Goal: Information Seeking & Learning: Find specific fact

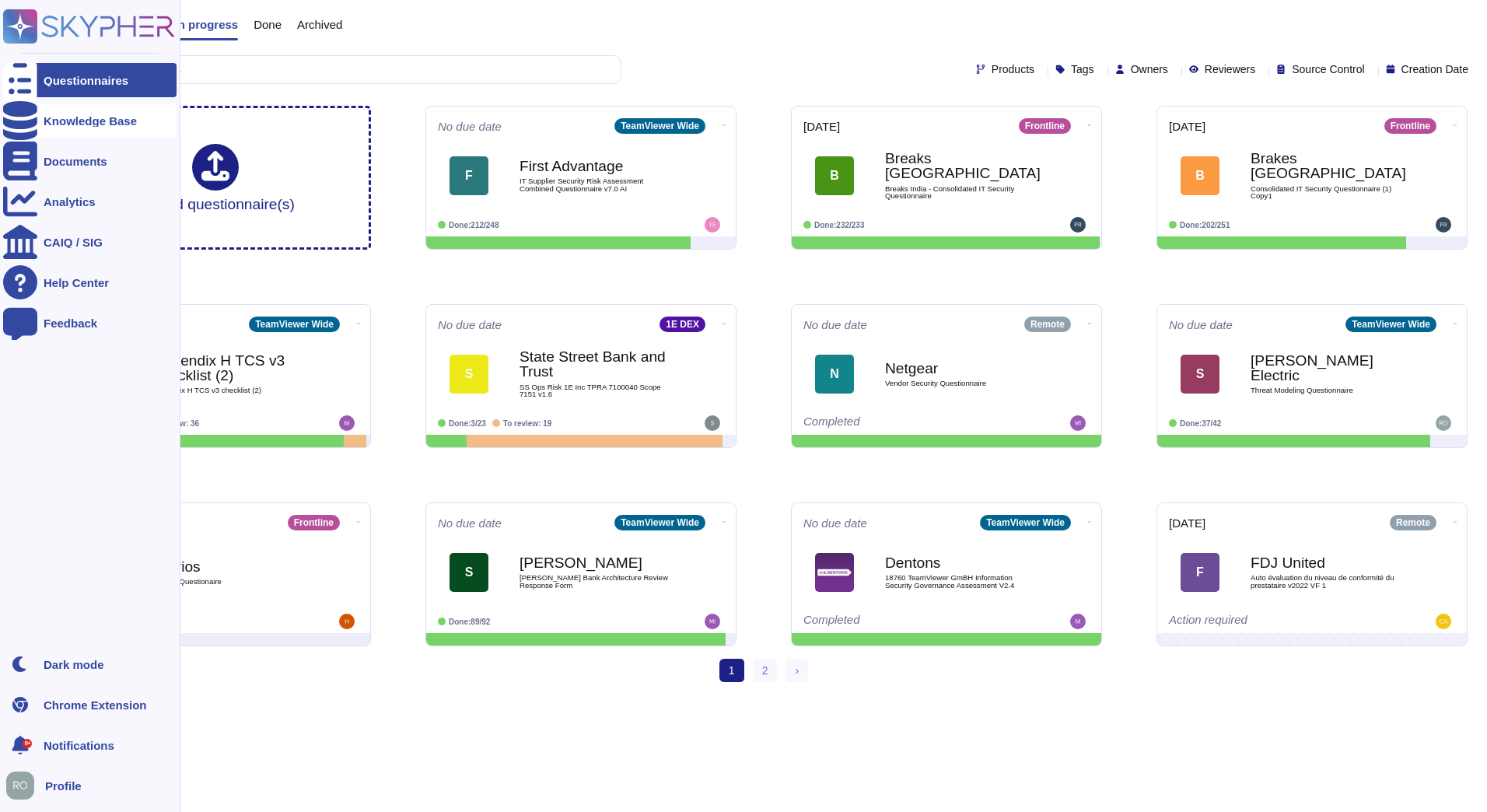
click at [48, 115] on div "Knowledge Base" at bounding box center [90, 121] width 93 height 12
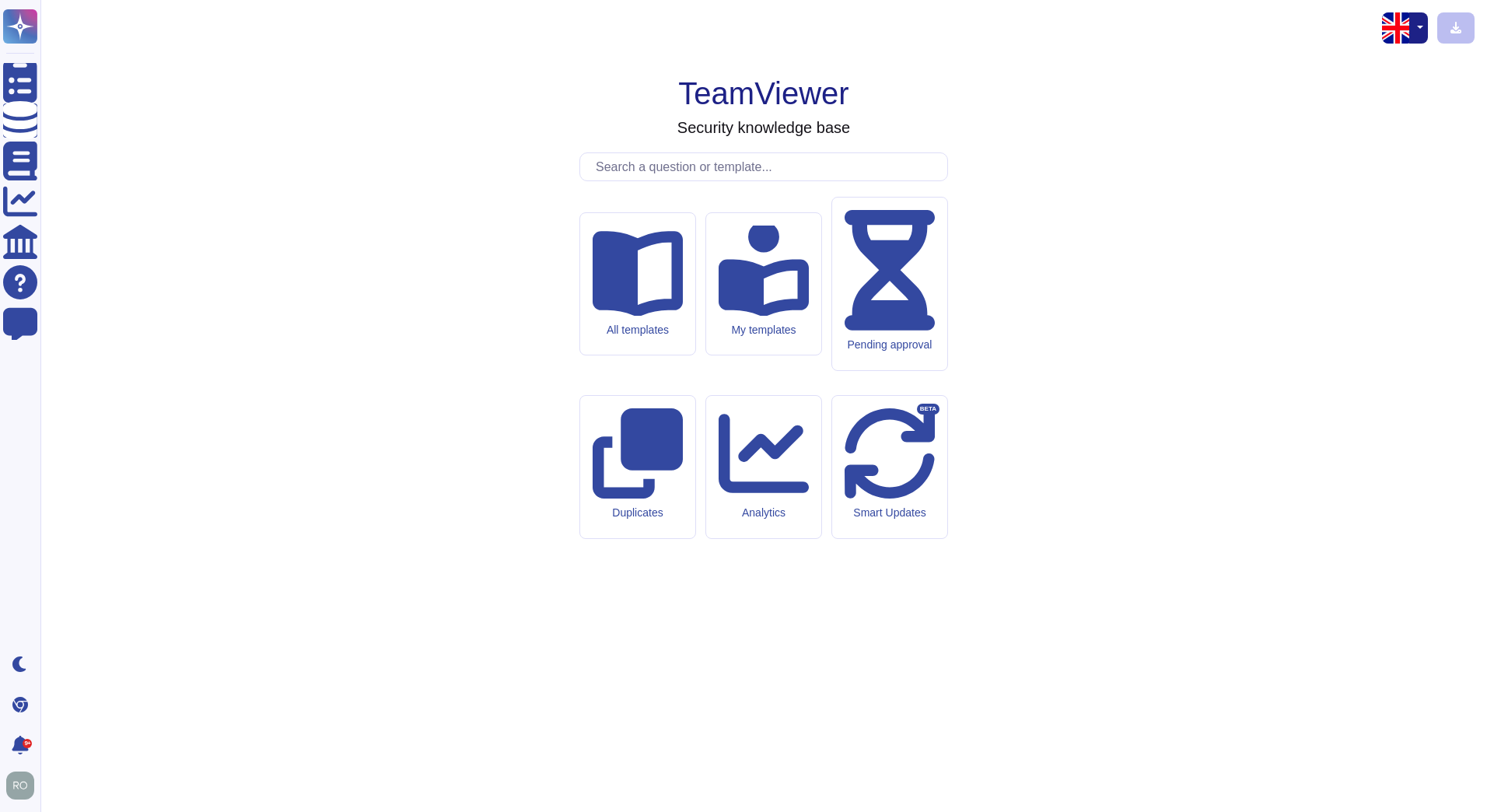
click at [639, 181] on input "text" at bounding box center [767, 166] width 359 height 27
click at [736, 181] on input "text" at bounding box center [767, 166] width 359 height 27
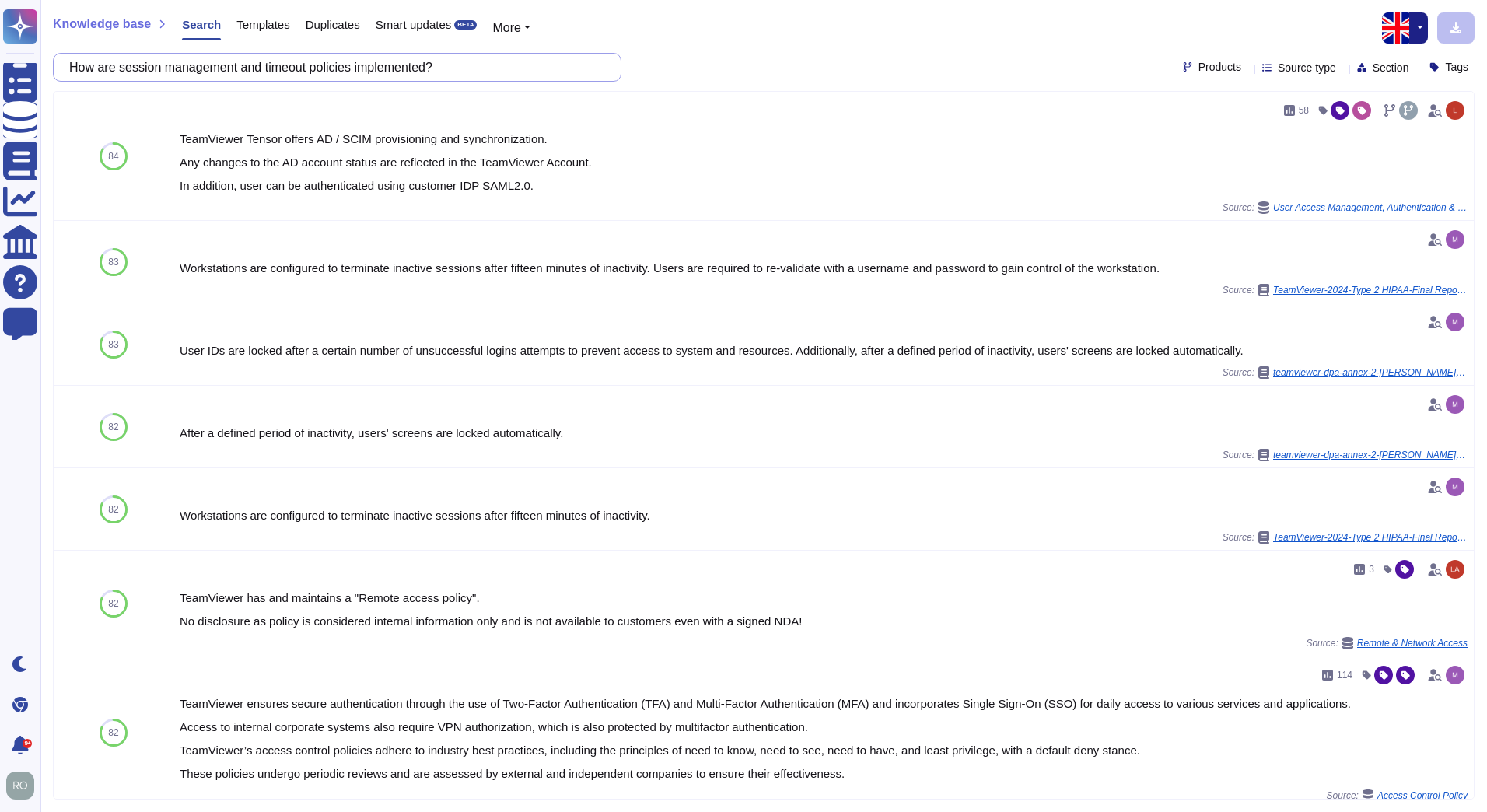
drag, startPoint x: 449, startPoint y: 69, endPoint x: 82, endPoint y: 59, distance: 367.1
click at [82, 59] on input "How are session management and timeout policies implemented?" at bounding box center [333, 67] width 544 height 27
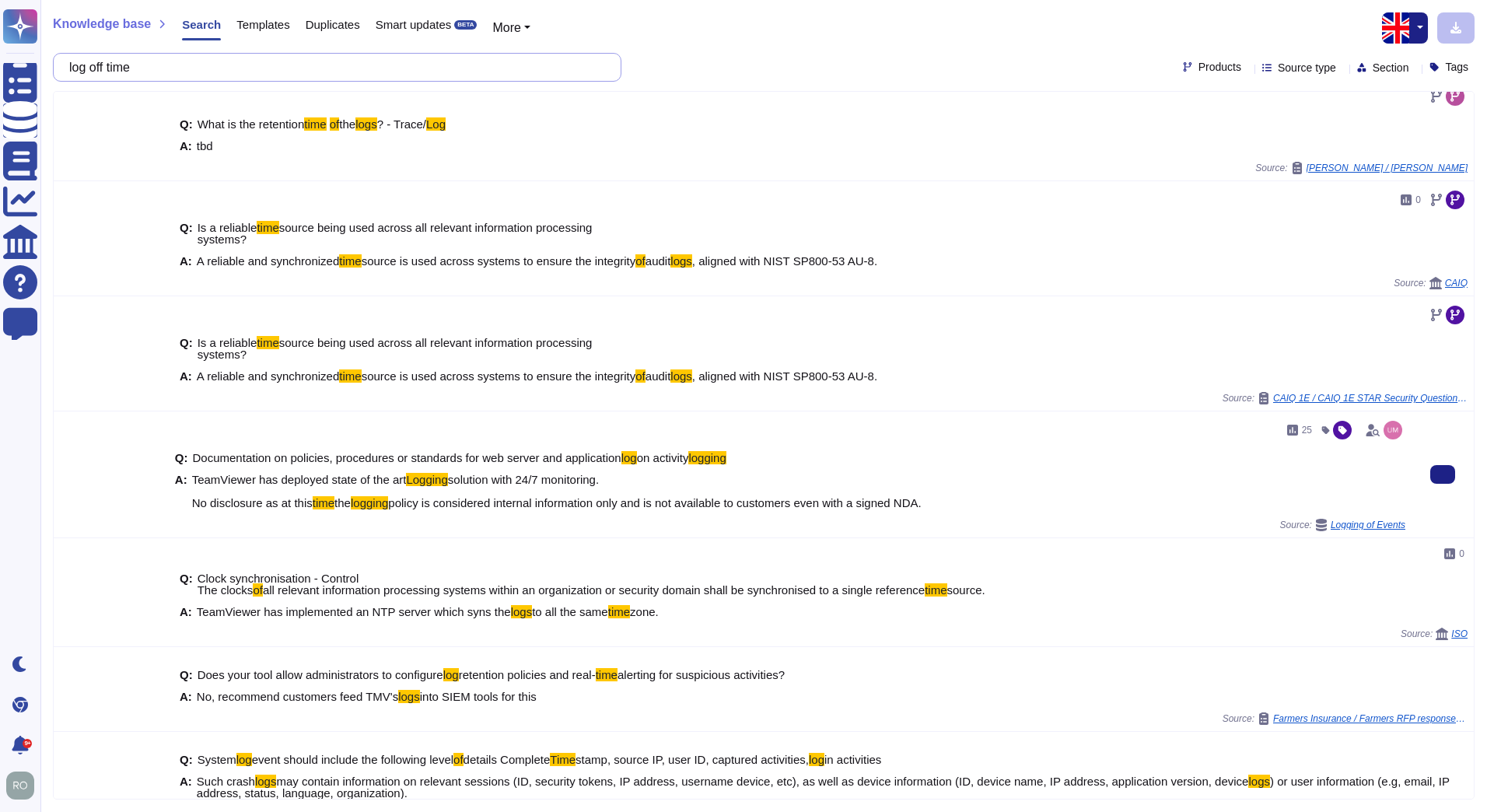
scroll to position [128, 0]
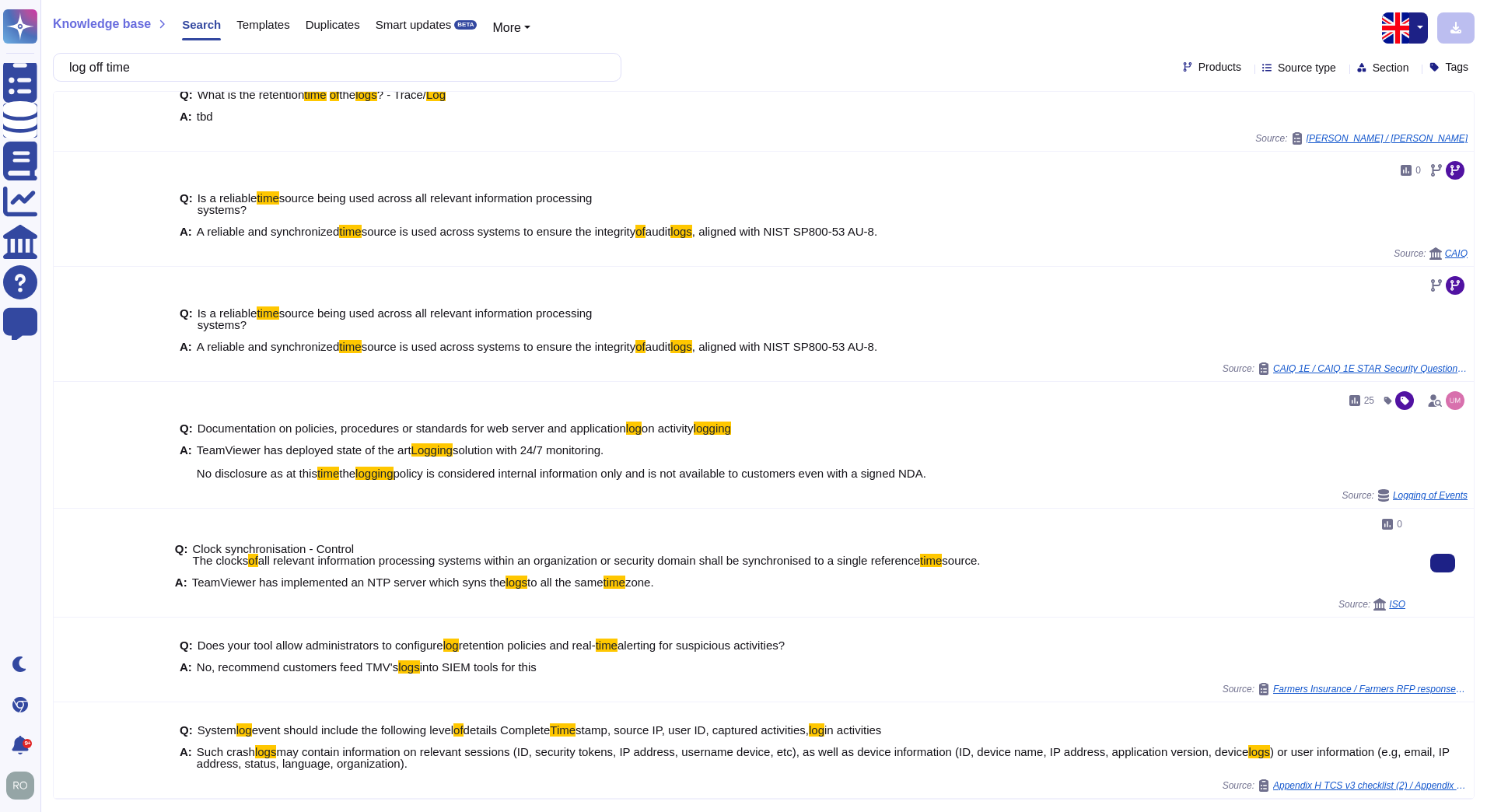
type input "log off time"
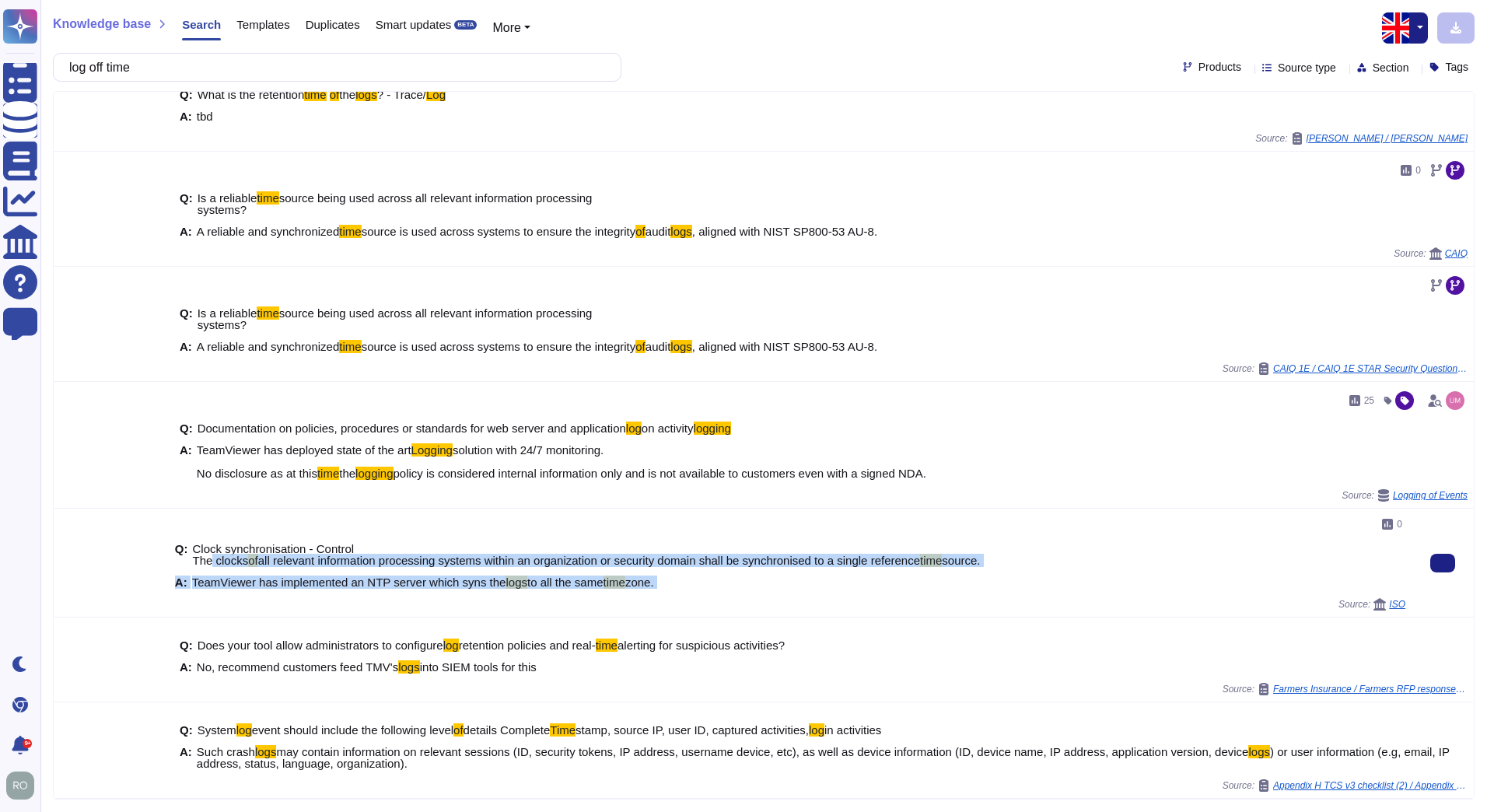
drag, startPoint x: 207, startPoint y: 562, endPoint x: 509, endPoint y: 598, distance: 304.1
click at [509, 598] on div "0 Q: Clock synchronisation - Control The clocks of all relevant information pro…" at bounding box center [790, 563] width 1231 height 96
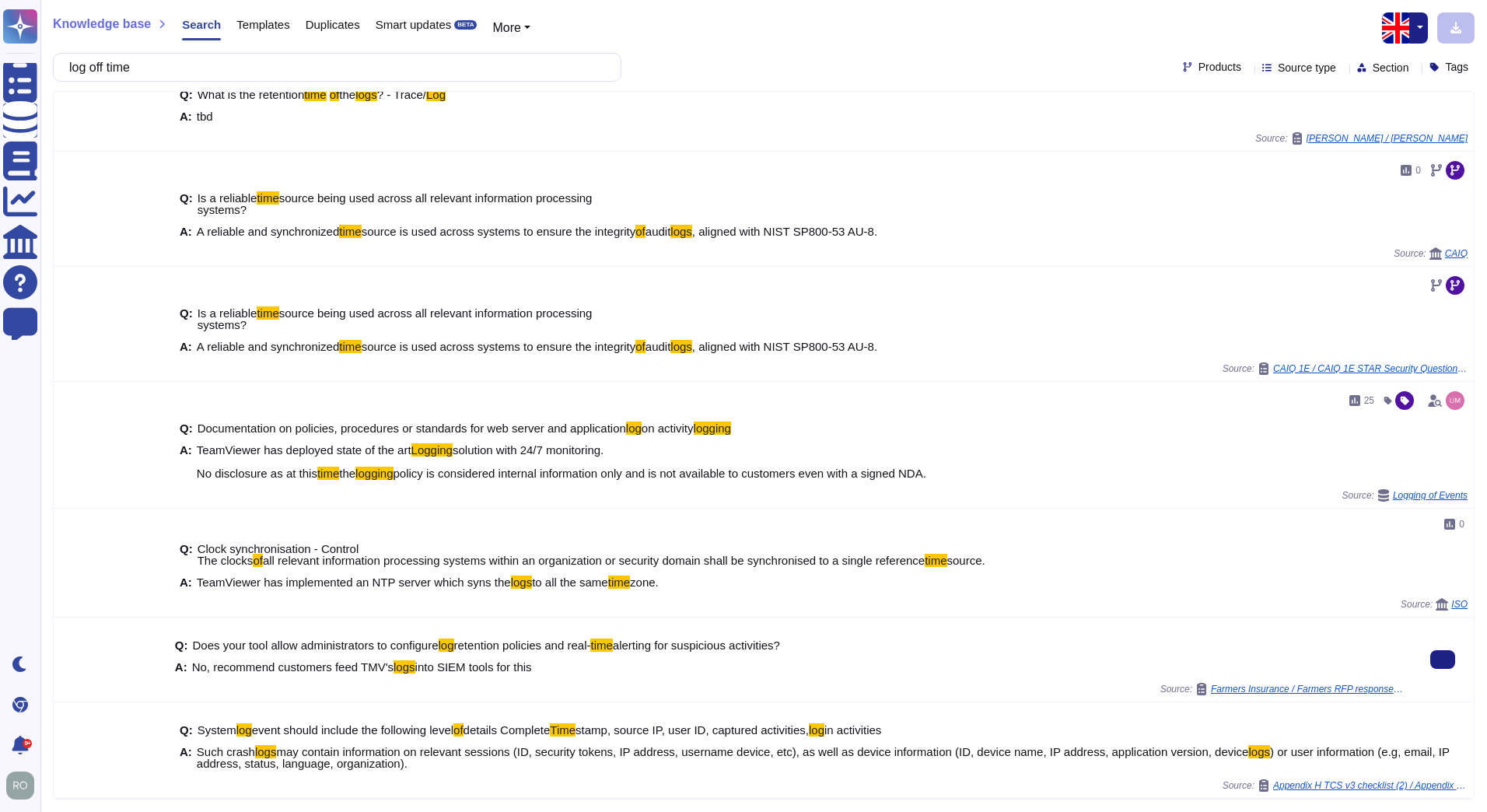
drag, startPoint x: 509, startPoint y: 598, endPoint x: 454, endPoint y: 667, distance: 88.2
click at [454, 667] on span "into SIEM tools for this" at bounding box center [474, 667] width 117 height 13
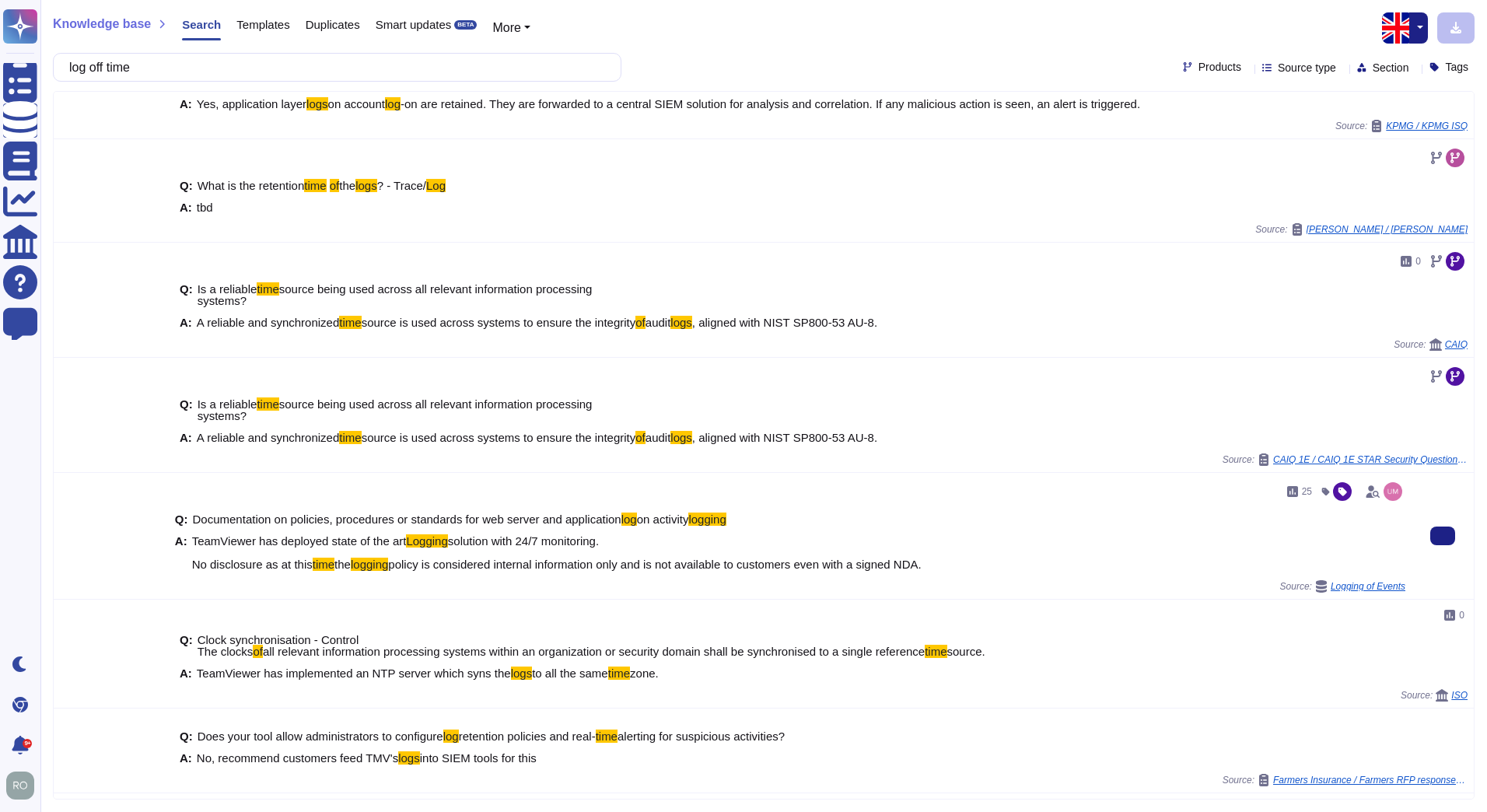
scroll to position [0, 0]
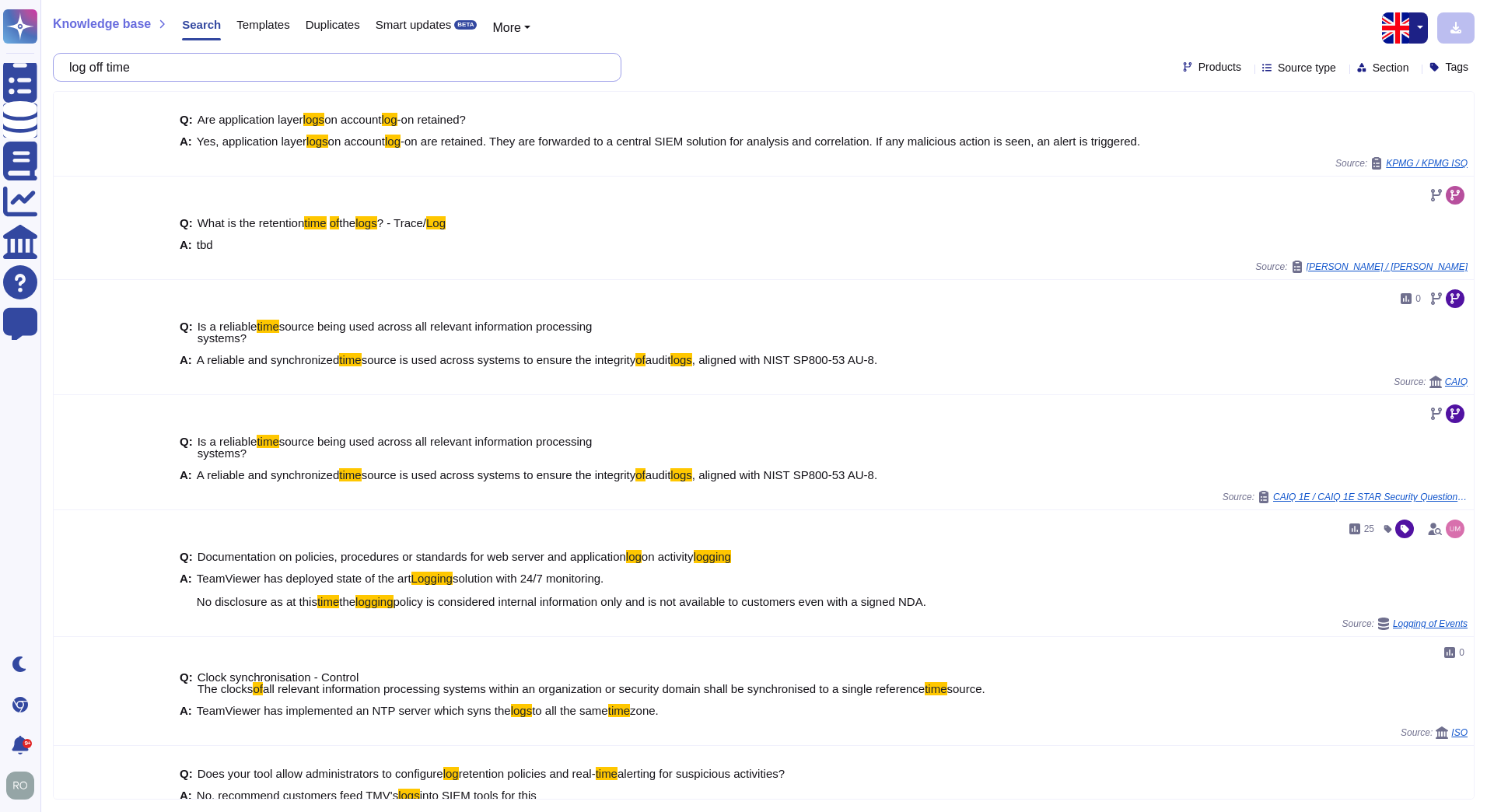
drag, startPoint x: 189, startPoint y: 61, endPoint x: -3, endPoint y: 83, distance: 193.3
click at [0, 83] on html "Questionnaires Knowledge Base Documents Analytics CAIQ / SIG Help Center Feedba…" at bounding box center [743, 406] width 1487 height 812
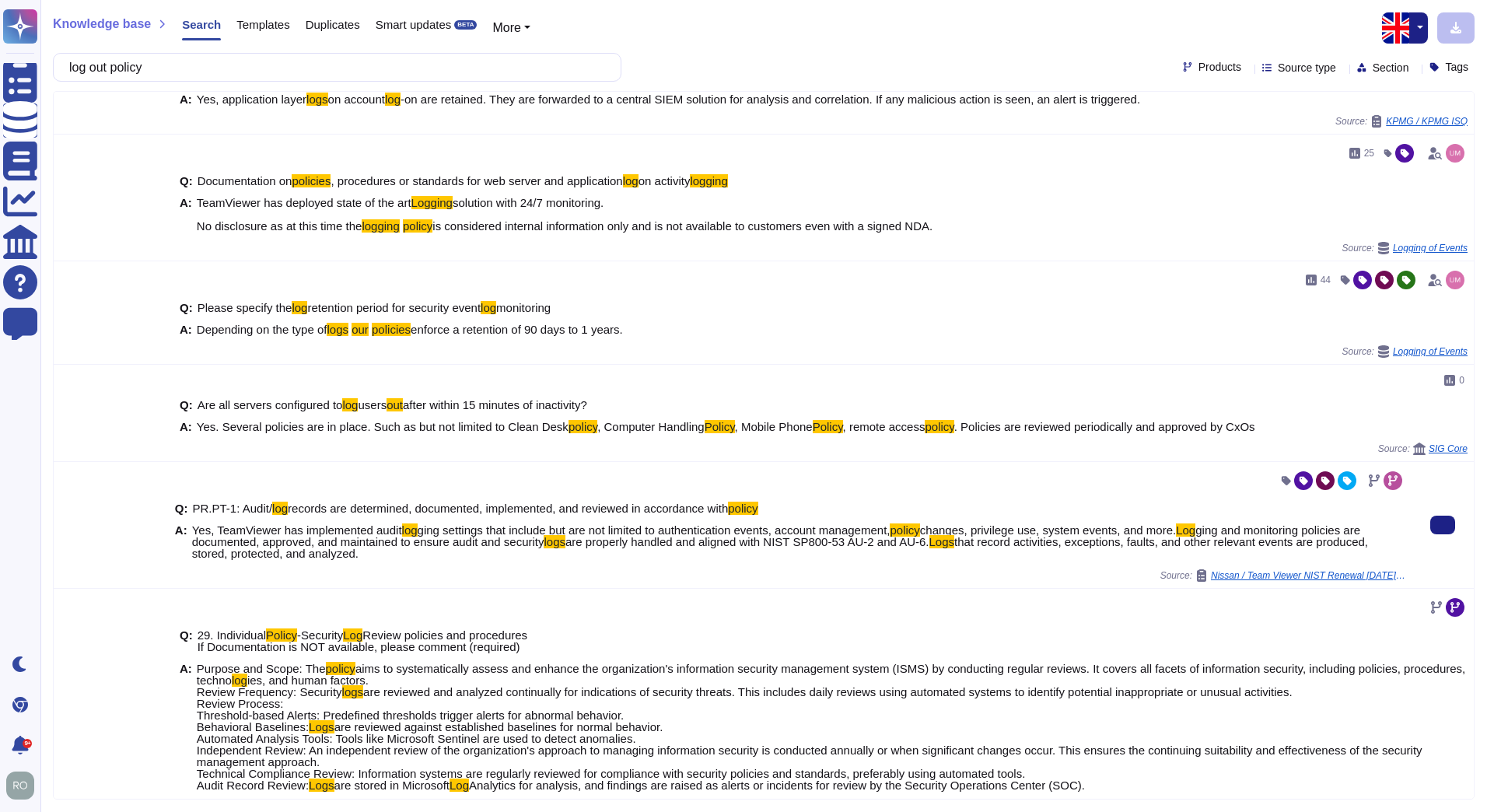
scroll to position [233, 0]
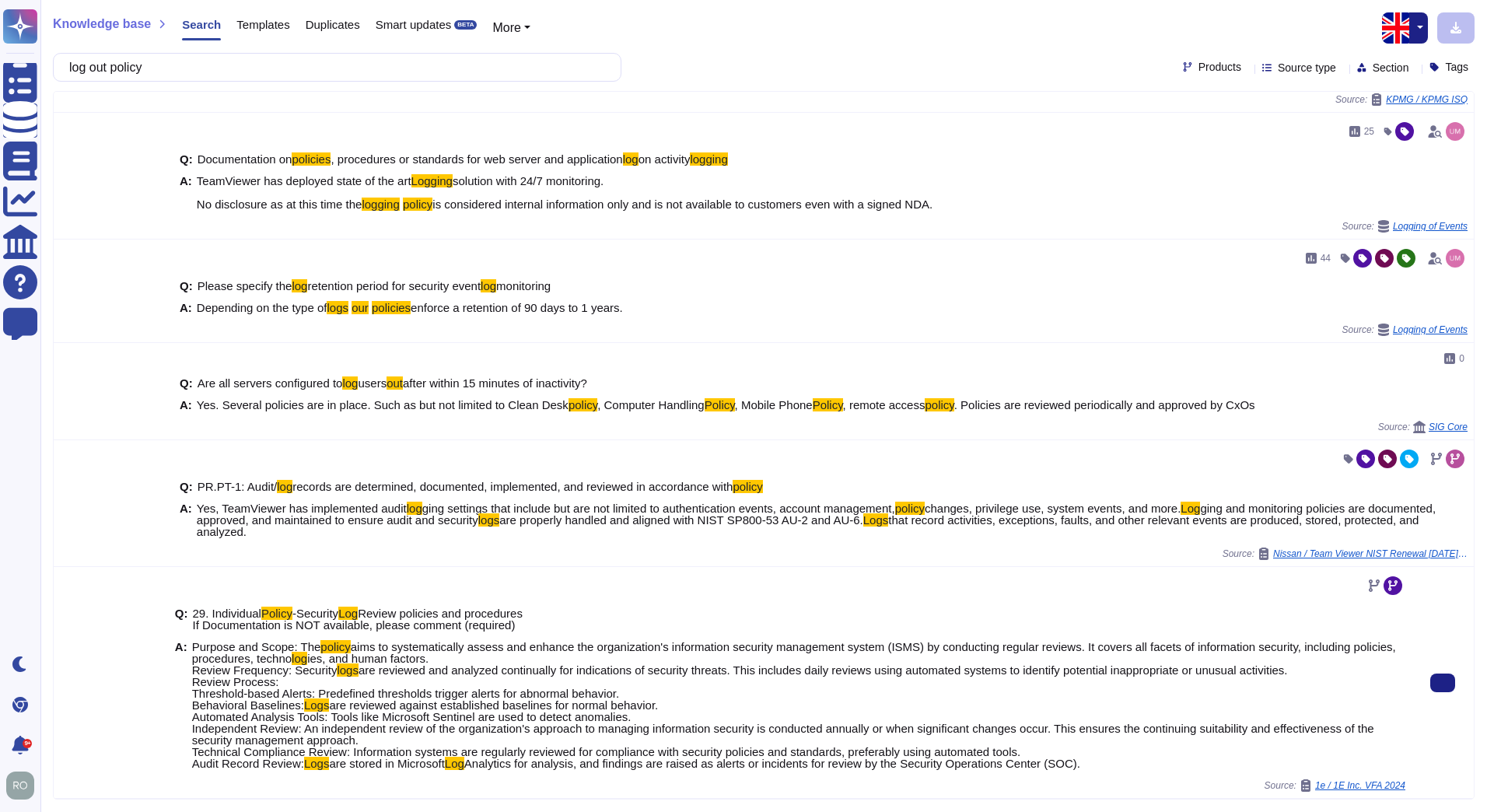
type input "log out policy"
drag, startPoint x: 1140, startPoint y: 767, endPoint x: 262, endPoint y: 620, distance: 890.2
click at [262, 620] on div "Q: 29. Individual Policy -Security Log Review policies and procedures If Docume…" at bounding box center [790, 689] width 1231 height 181
click at [669, 603] on div "Q: 29. Individual Policy -Security Log Review policies and procedures If Docume…" at bounding box center [790, 689] width 1231 height 181
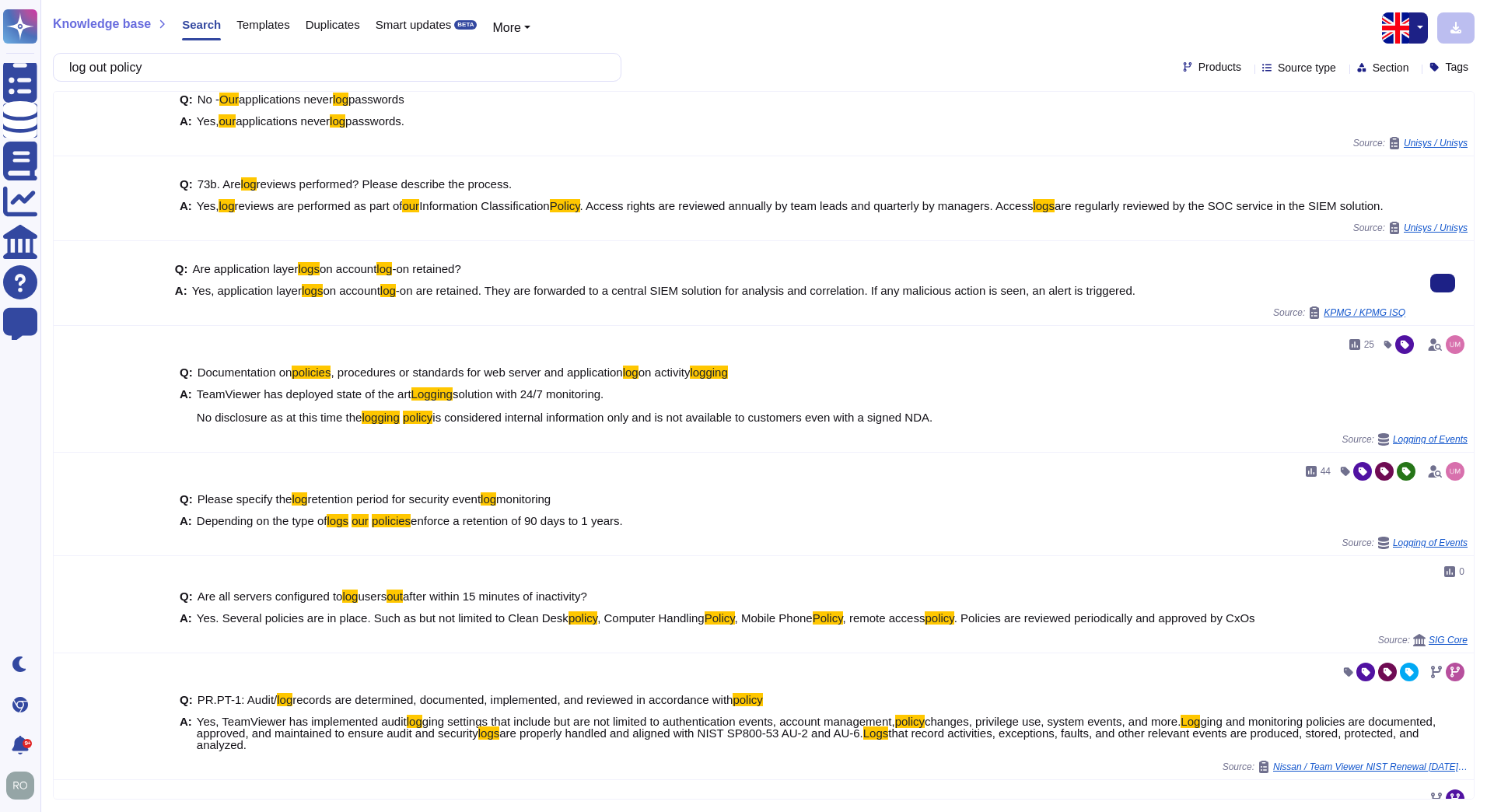
scroll to position [0, 0]
